Goal: Book appointment/travel/reservation

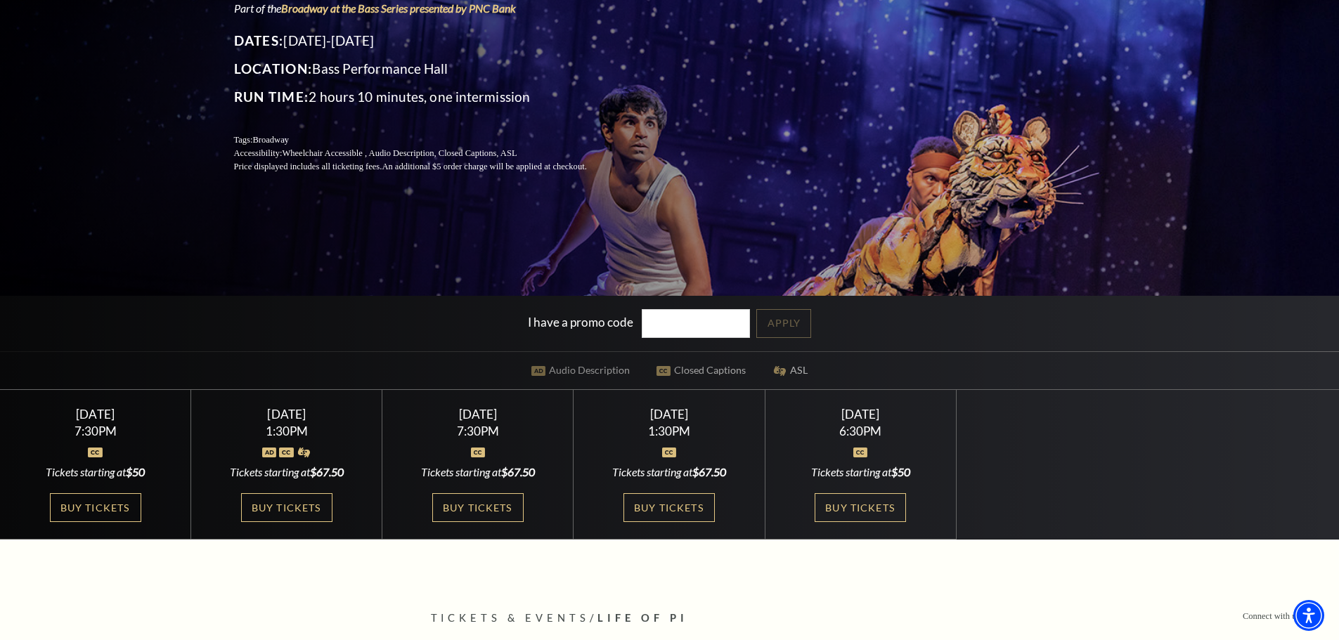
scroll to position [209, 0]
click at [124, 519] on link "Buy Tickets" at bounding box center [95, 507] width 91 height 29
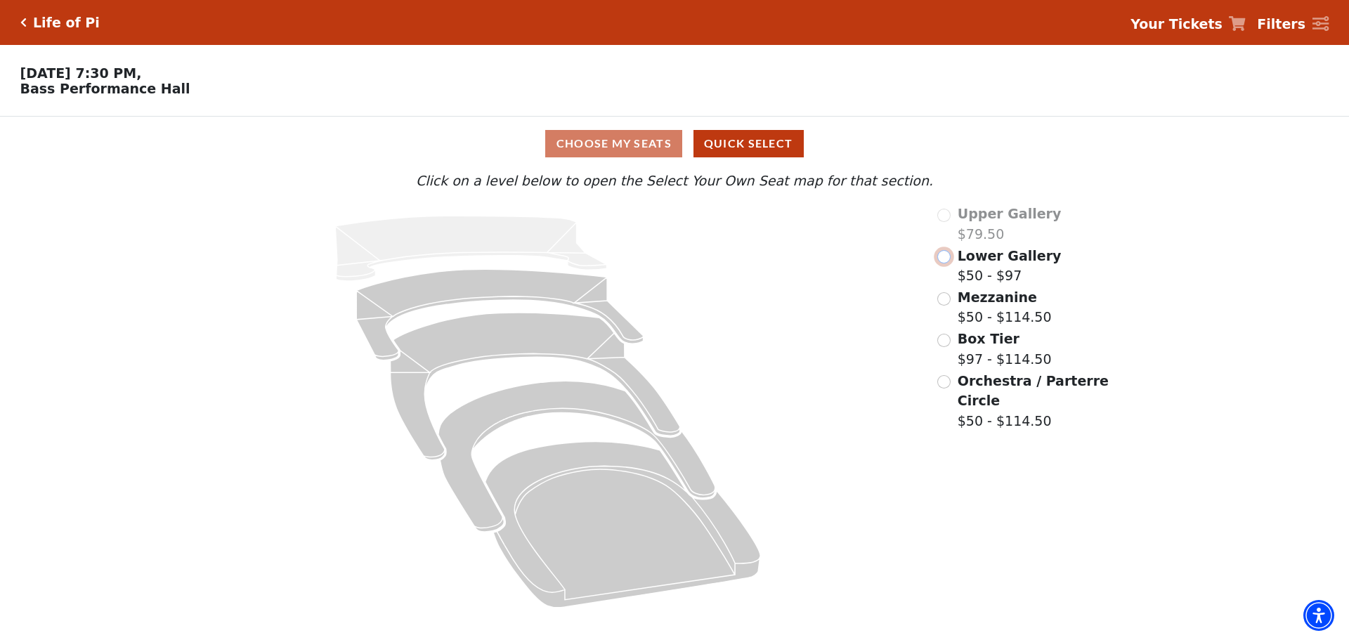
click at [941, 262] on input "Lower Gallery$50 - $97\a" at bounding box center [943, 256] width 13 height 13
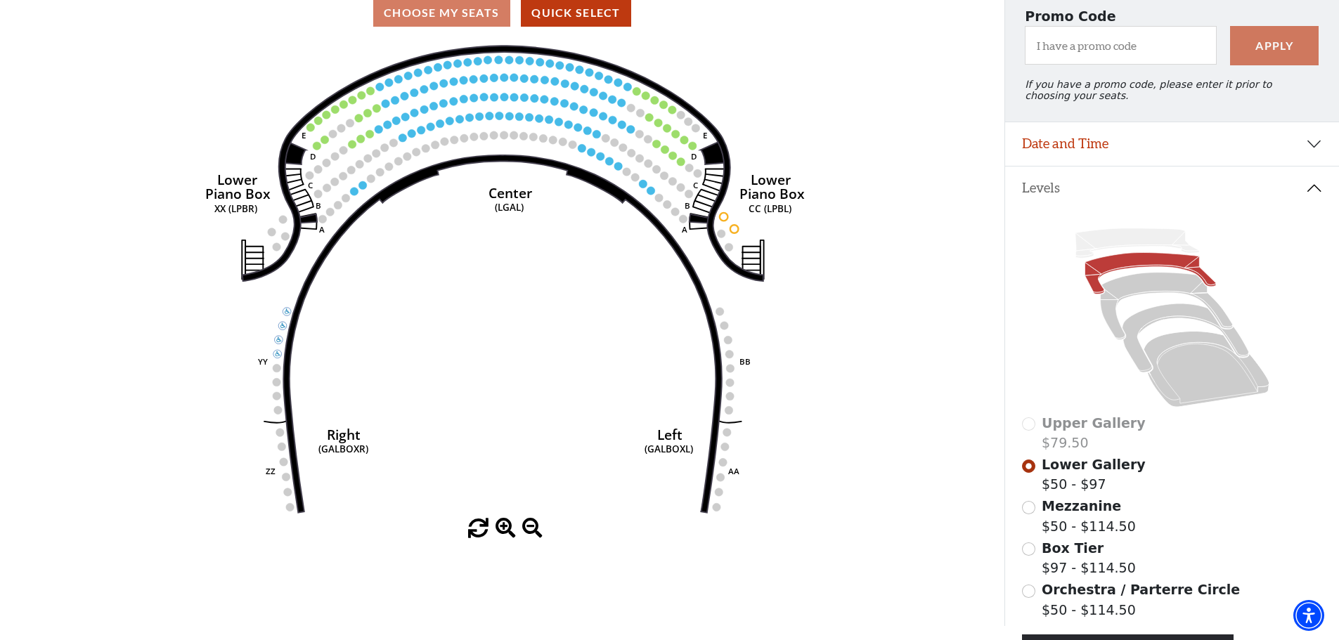
scroll to position [135, 0]
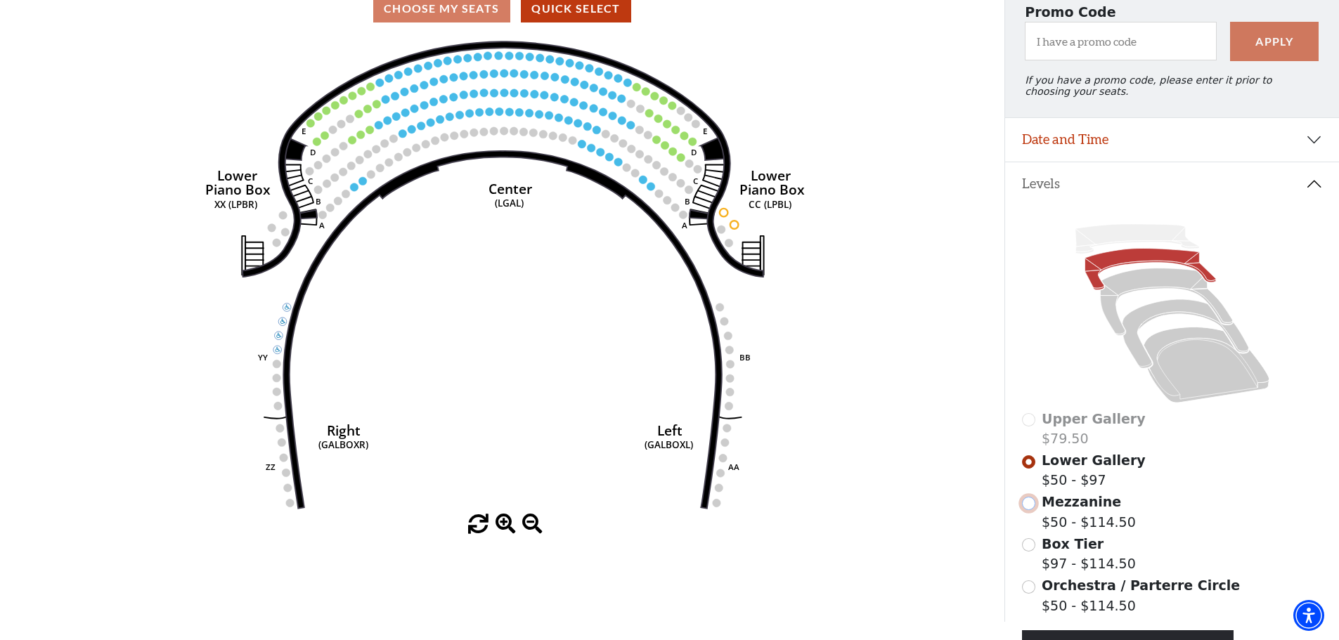
click at [1025, 510] on input "Mezzanine$50 - $114.50\a" at bounding box center [1028, 503] width 13 height 13
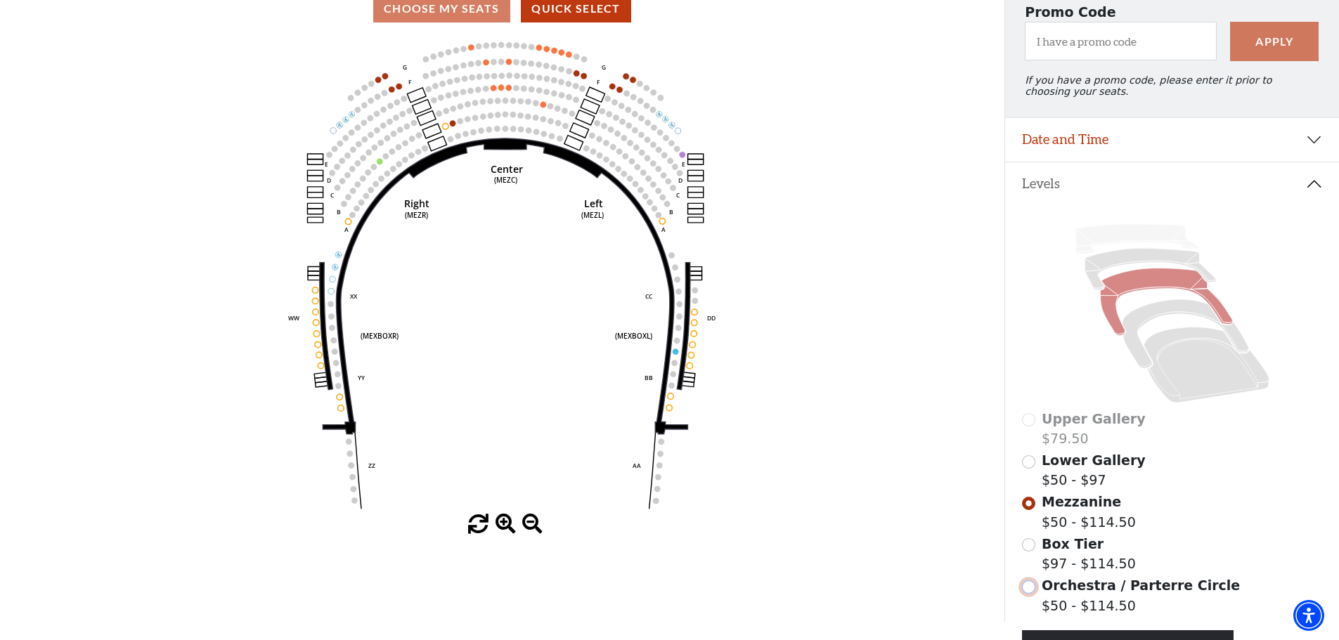
click at [1029, 594] on input "Orchestra / Parterre Circle$50 - $114.50\a" at bounding box center [1028, 586] width 13 height 13
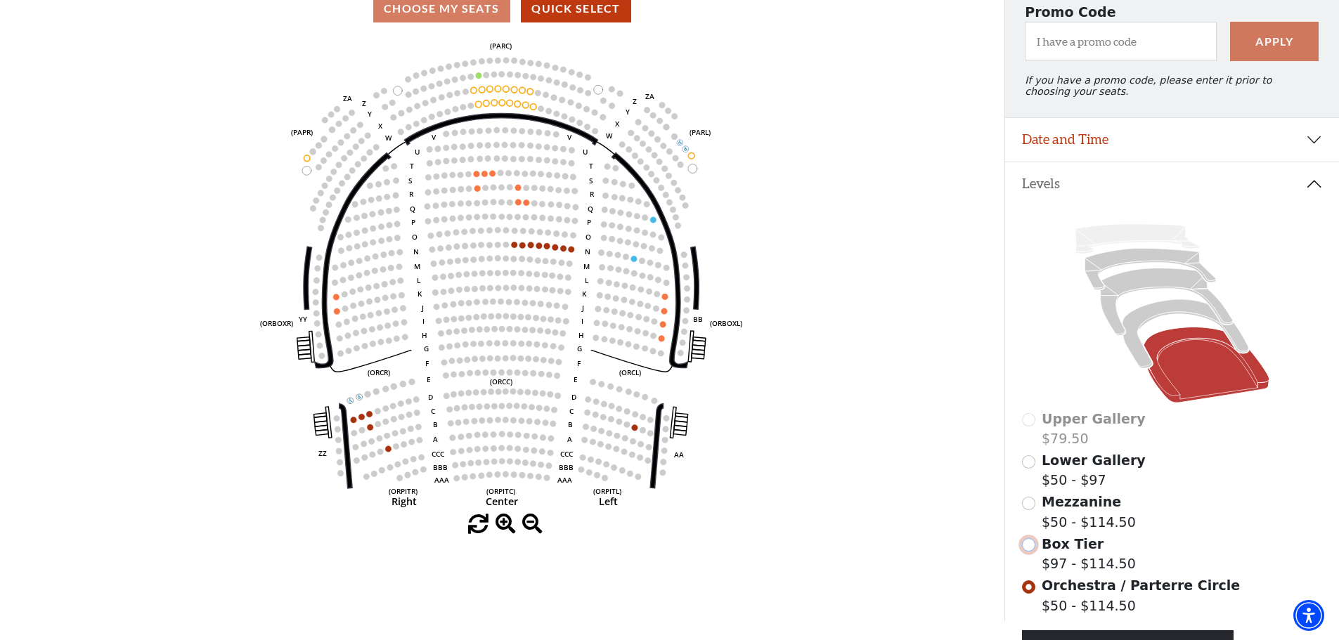
click at [1024, 552] on input "Box Tier$97 - $114.50\a" at bounding box center [1028, 544] width 13 height 13
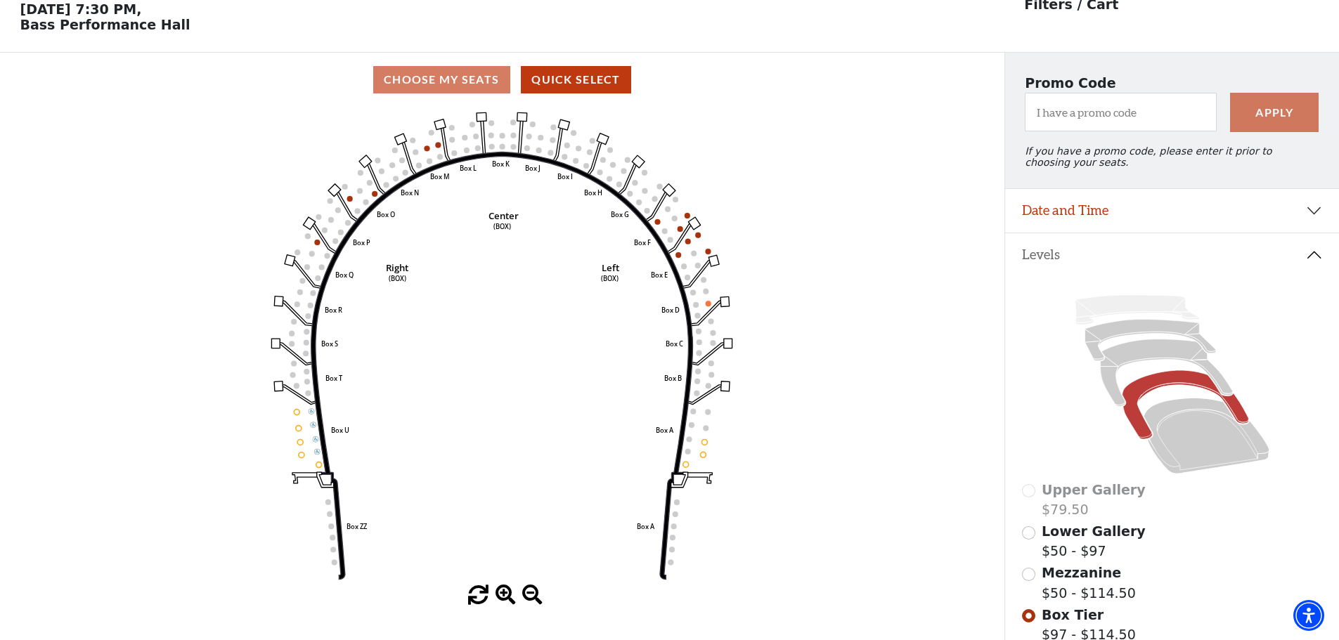
scroll to position [65, 0]
click at [1031, 580] on input "Mezzanine$50 - $114.50\a" at bounding box center [1028, 572] width 13 height 13
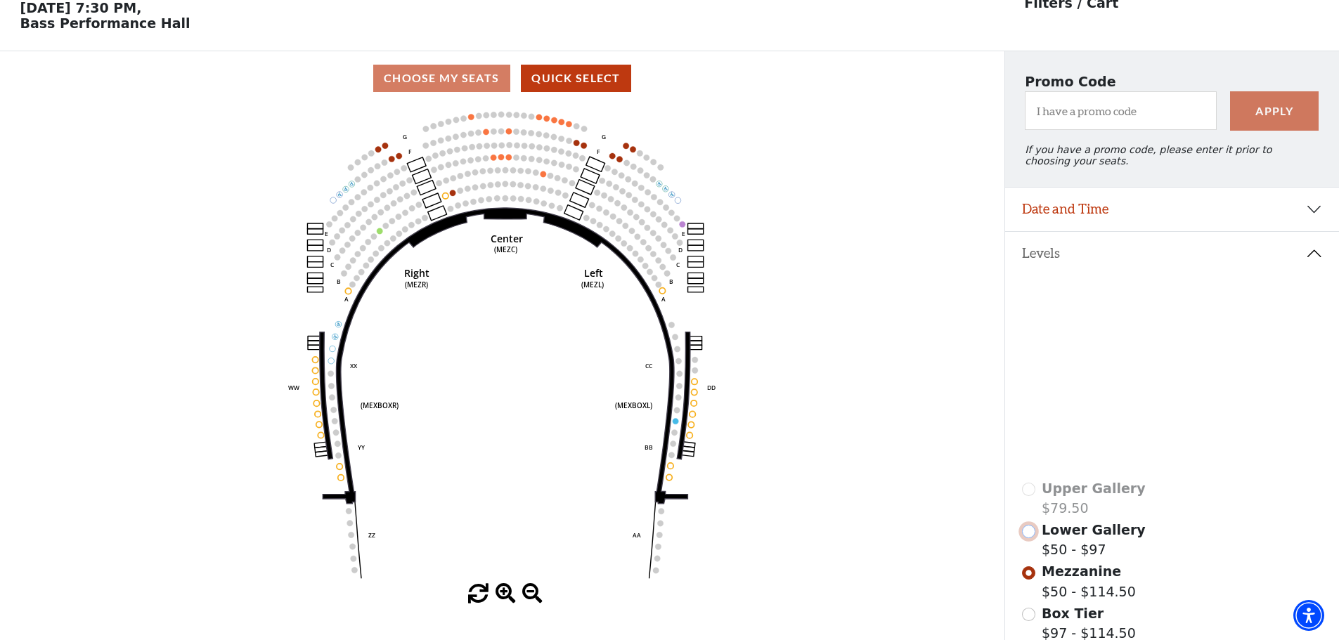
click at [1031, 538] on input "Lower Gallery$50 - $97\a" at bounding box center [1028, 531] width 13 height 13
